Goal: Task Accomplishment & Management: Use online tool/utility

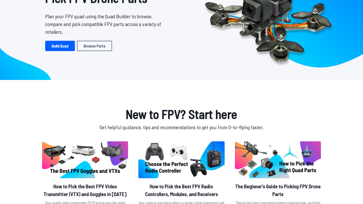
scroll to position [26, 0]
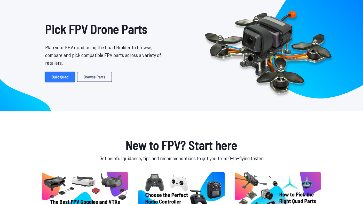
click at [62, 75] on link "Build Quad" at bounding box center [60, 77] width 30 height 10
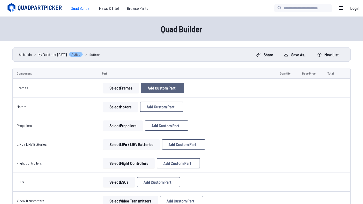
click at [177, 84] on button "Add Custom Part" at bounding box center [162, 88] width 43 height 10
select select "**********"
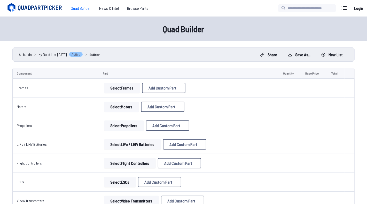
click at [235, 30] on icon at bounding box center [232, 32] width 5 height 5
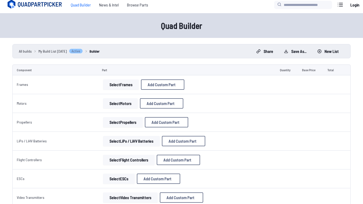
scroll to position [52, 0]
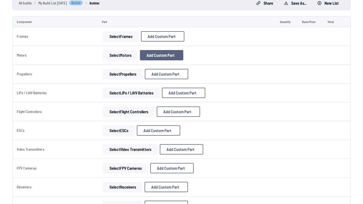
click at [169, 50] on button "Add Custom Part" at bounding box center [161, 55] width 43 height 10
select select "**********"
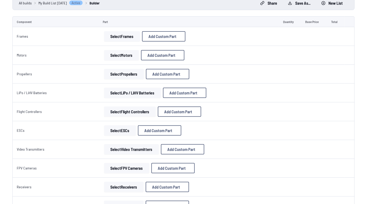
click at [162, 83] on input at bounding box center [184, 81] width 110 height 11
click at [160, 59] on input at bounding box center [184, 59] width 110 height 11
click at [234, 30] on icon at bounding box center [232, 32] width 5 height 5
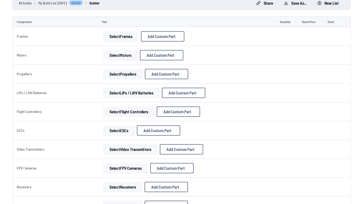
click at [125, 56] on button "Select Motors" at bounding box center [120, 55] width 35 height 10
click at [118, 58] on button "Select Motors" at bounding box center [120, 55] width 35 height 10
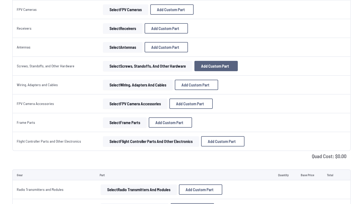
scroll to position [233, 0]
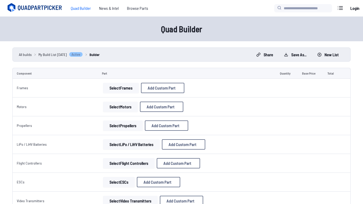
click at [114, 107] on button "Select Motors" at bounding box center [120, 107] width 35 height 10
click at [124, 107] on button "Select Motors" at bounding box center [120, 107] width 35 height 10
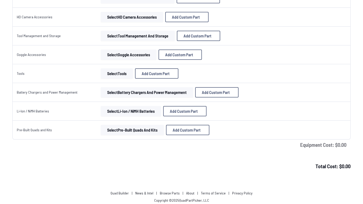
scroll to position [459, 0]
click at [186, 191] on link "About" at bounding box center [190, 193] width 8 height 4
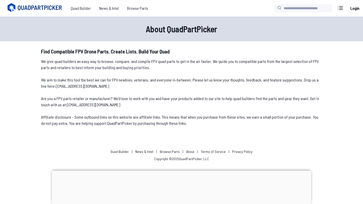
scroll to position [1, 0]
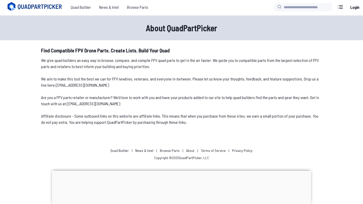
click at [274, 137] on body "Quad Builder News & Intel Browse Quad Builder News & Intel Browse Parts Current…" at bounding box center [181, 102] width 363 height 206
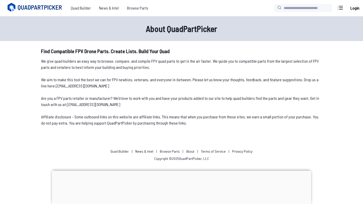
scroll to position [0, 0]
click at [136, 10] on span "Browse Parts" at bounding box center [137, 8] width 29 height 10
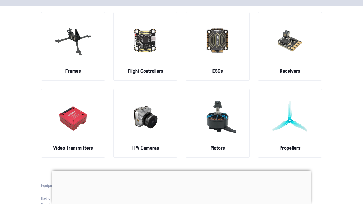
scroll to position [52, 0]
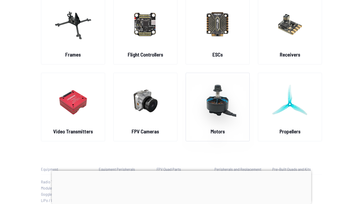
click at [222, 103] on img at bounding box center [217, 101] width 37 height 46
click at [217, 103] on img at bounding box center [217, 101] width 37 height 46
click at [206, 117] on img at bounding box center [217, 101] width 37 height 46
click at [232, 111] on img at bounding box center [217, 101] width 37 height 46
